Goal: Find specific page/section: Find specific page/section

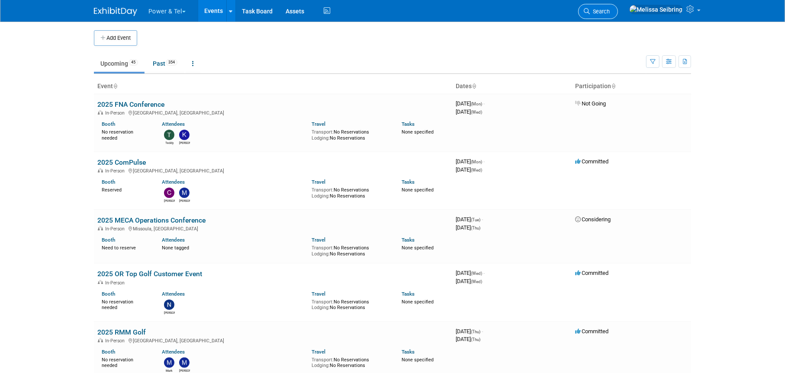
click at [610, 12] on span "Search" at bounding box center [600, 11] width 20 height 6
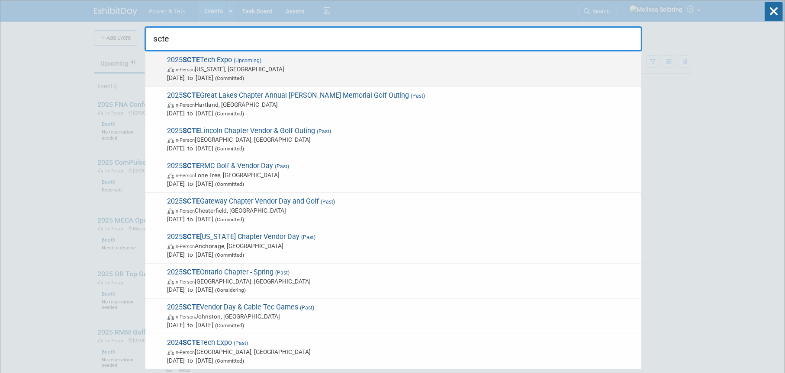
type input "scte"
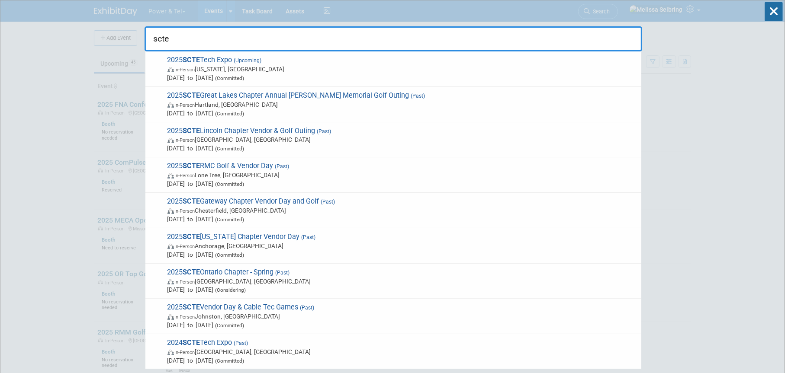
click at [203, 55] on div "2025 SCTE Tech Expo (Upcoming) In-Person [US_STATE], [GEOGRAPHIC_DATA] [DATE] t…" at bounding box center [393, 68] width 496 height 35
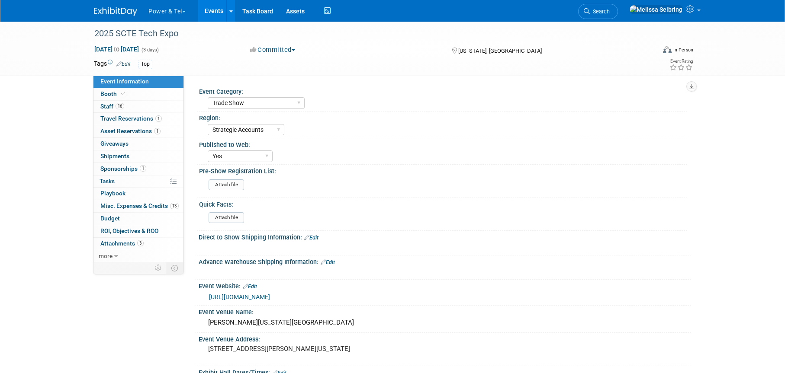
select select "Trade Show"
select select "Strategic Accounts"
select select "Yes"
click at [108, 105] on span "Staff 16" at bounding box center [112, 106] width 24 height 7
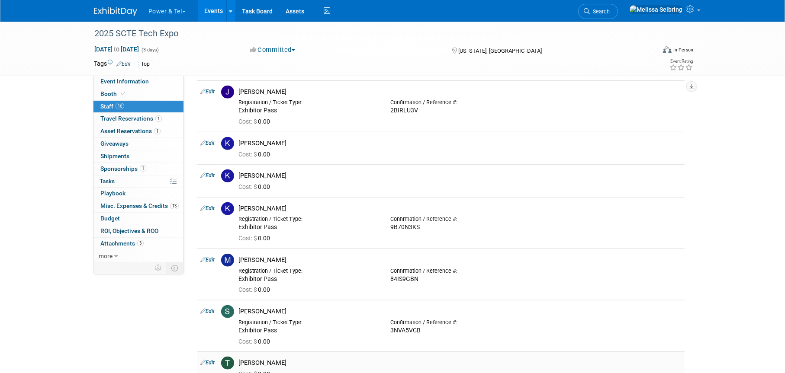
scroll to position [563, 0]
